Goal: Task Accomplishment & Management: Use online tool/utility

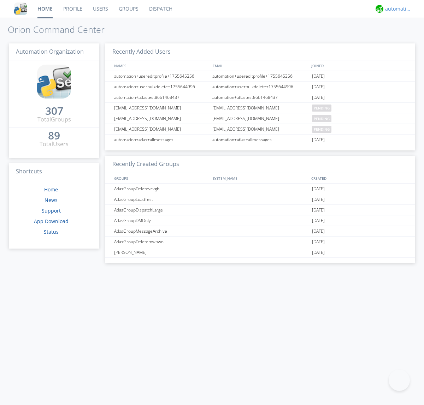
click at [396, 9] on div "automation+atlas" at bounding box center [398, 8] width 26 height 7
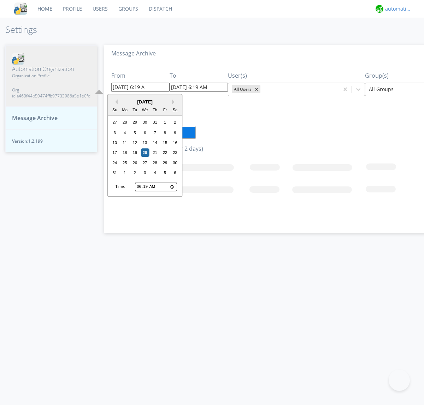
type input "[DATE] 6:19 AM"
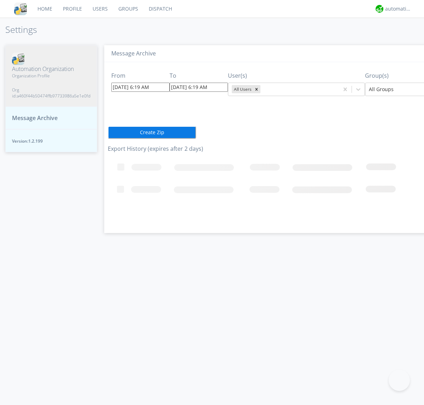
click at [255, 89] on icon "Remove All Users" at bounding box center [256, 89] width 2 height 2
click at [262, 89] on input "text" at bounding box center [262, 89] width 1 height 7
click at [391, 89] on div at bounding box center [421, 89] width 104 height 8
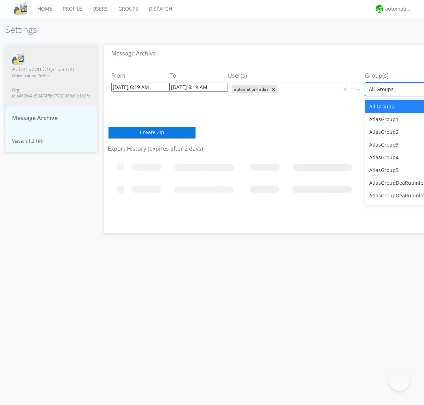
click at [108, 132] on button "Create Zip" at bounding box center [152, 132] width 88 height 13
